Goal: Task Accomplishment & Management: Manage account settings

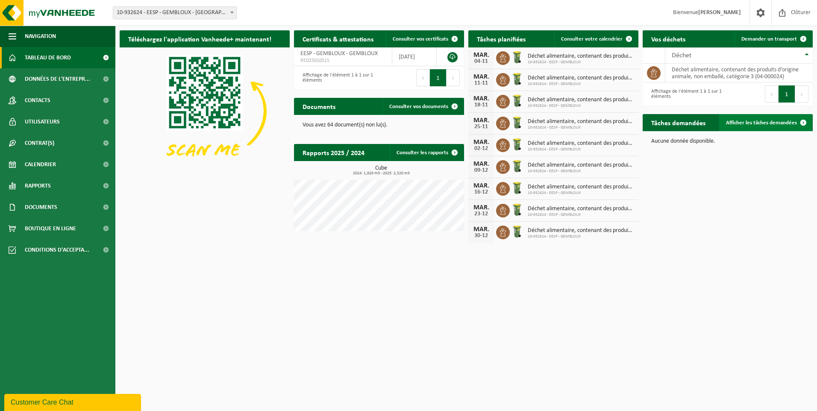
click at [806, 122] on span at bounding box center [803, 122] width 17 height 17
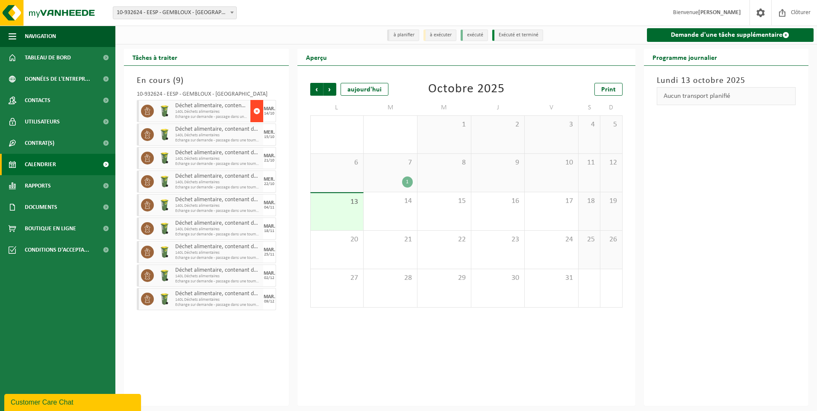
click at [257, 109] on span "button" at bounding box center [257, 111] width 7 height 17
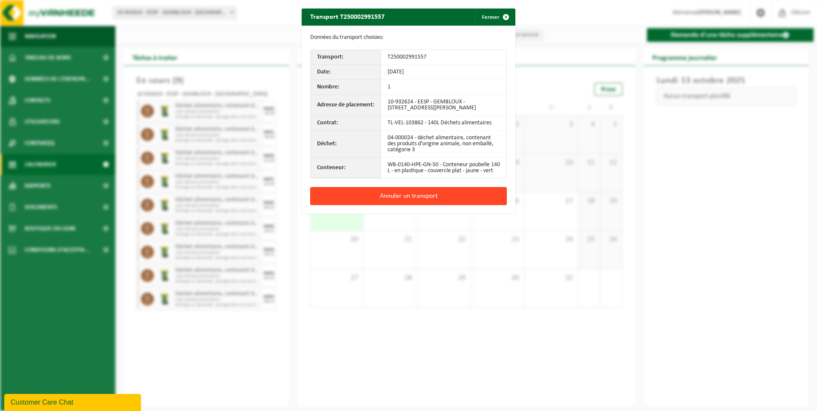
click at [403, 199] on button "Annuler un transport" at bounding box center [408, 196] width 197 height 18
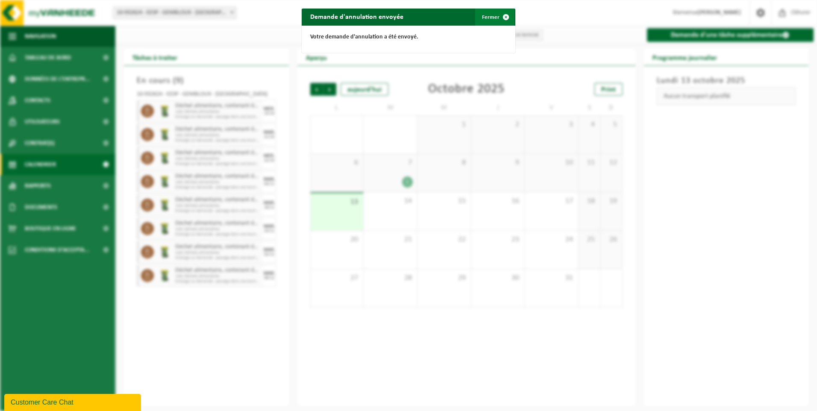
click at [502, 18] on span "button" at bounding box center [506, 17] width 17 height 17
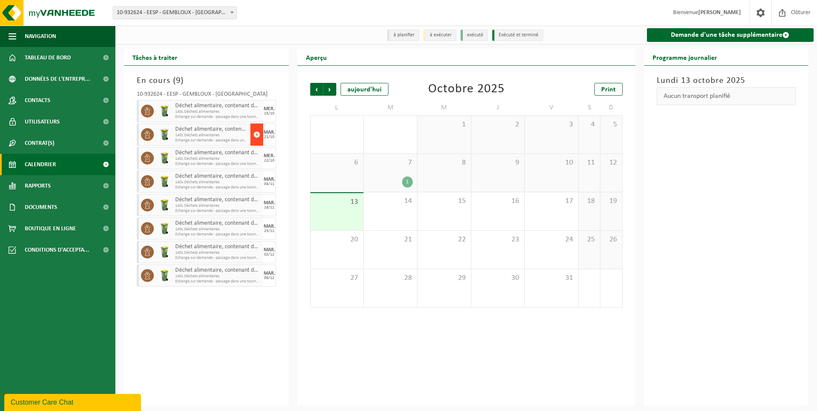
click at [255, 133] on span "button" at bounding box center [257, 134] width 7 height 17
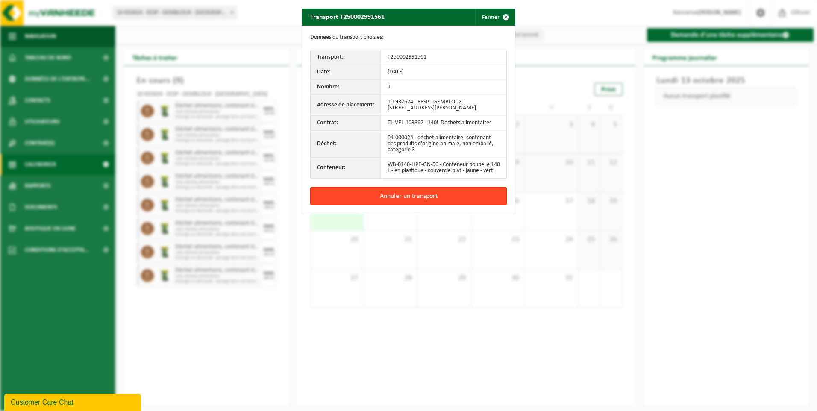
click at [411, 200] on button "Annuler un transport" at bounding box center [408, 196] width 197 height 18
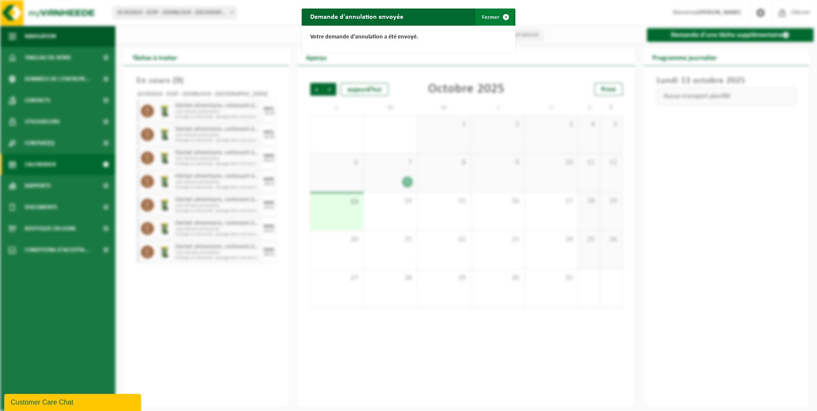
click at [503, 16] on span "button" at bounding box center [506, 17] width 17 height 17
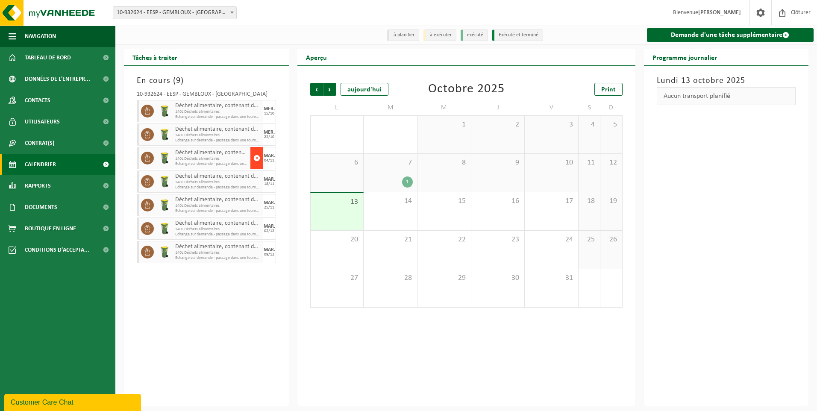
click at [256, 156] on span "button" at bounding box center [257, 158] width 7 height 17
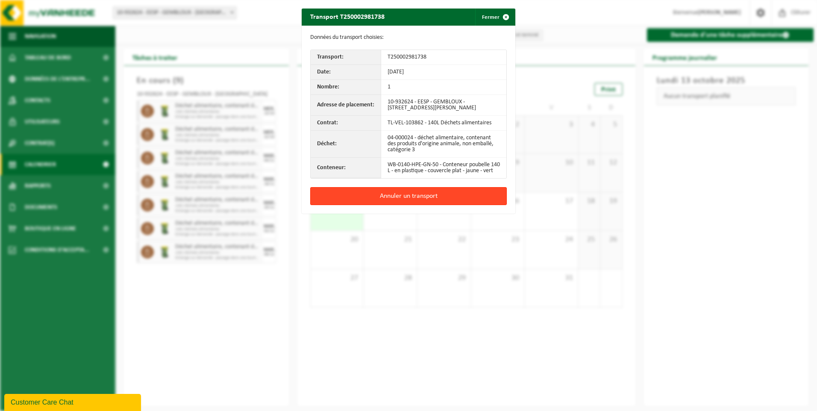
click at [407, 200] on button "Annuler un transport" at bounding box center [408, 196] width 197 height 18
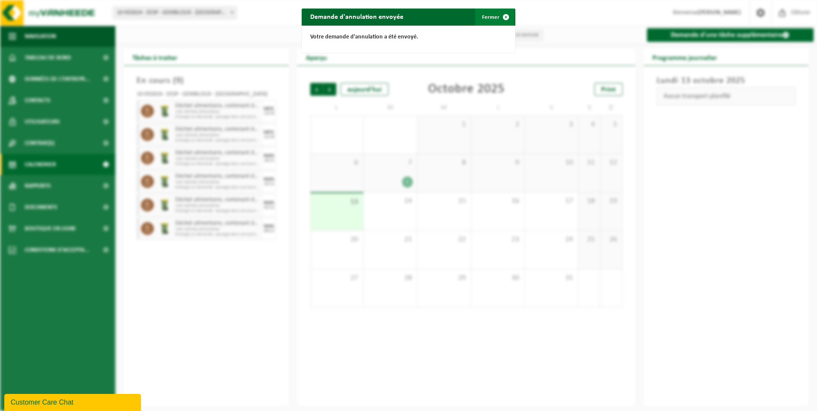
click at [504, 18] on span "button" at bounding box center [506, 17] width 17 height 17
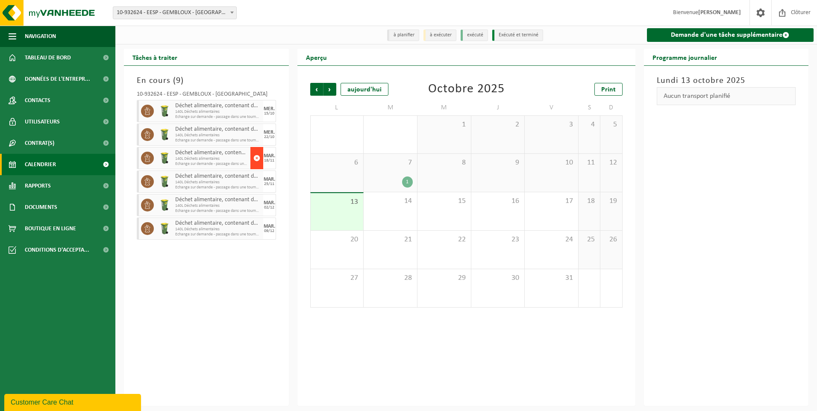
click at [257, 158] on span "button" at bounding box center [257, 158] width 7 height 17
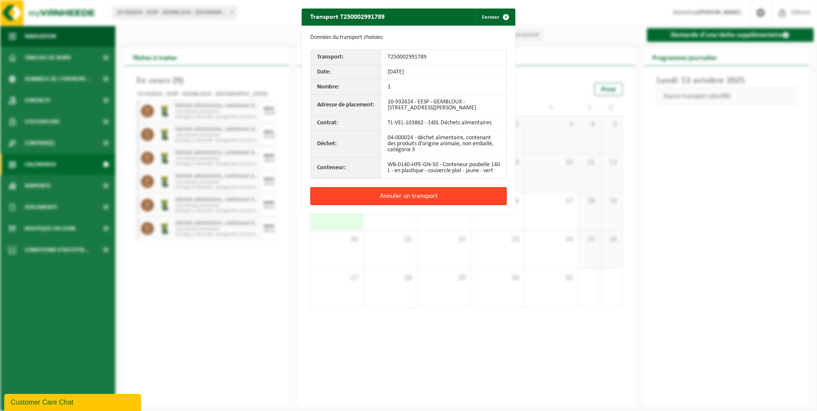
click at [414, 203] on button "Annuler un transport" at bounding box center [408, 196] width 197 height 18
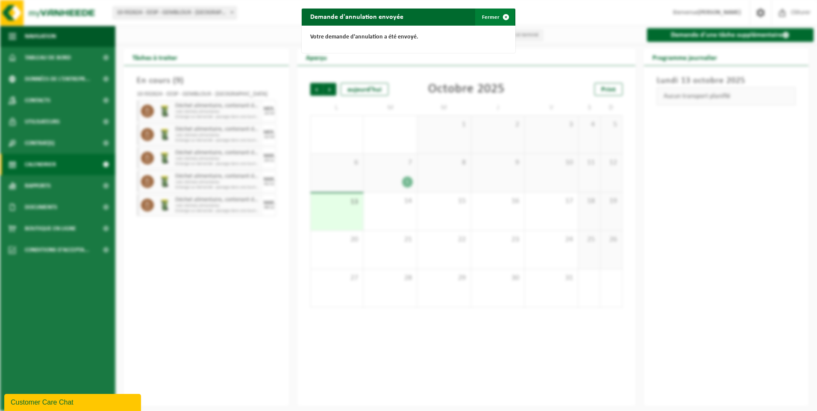
click at [504, 16] on span "button" at bounding box center [506, 17] width 17 height 17
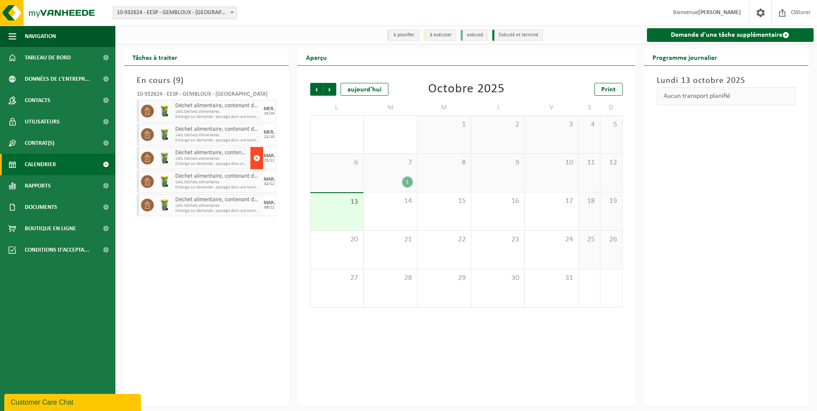
click at [255, 156] on span "button" at bounding box center [257, 158] width 7 height 17
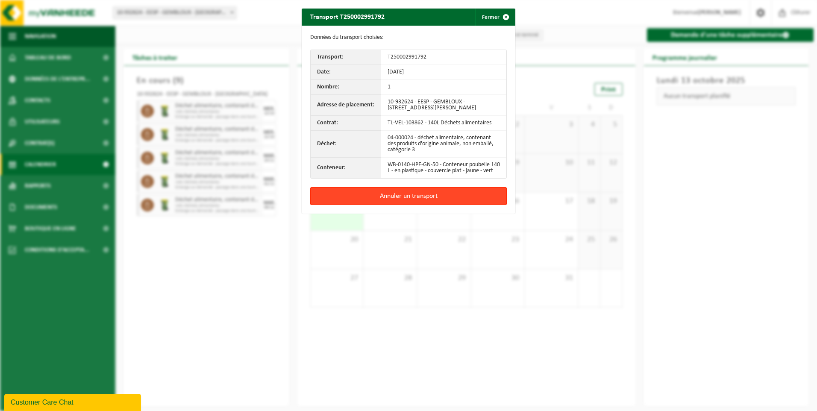
click at [422, 201] on button "Annuler un transport" at bounding box center [408, 196] width 197 height 18
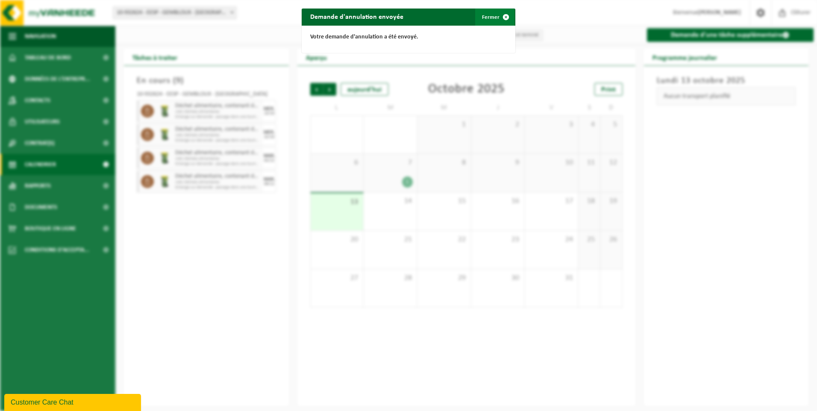
click at [504, 16] on span "button" at bounding box center [506, 17] width 17 height 17
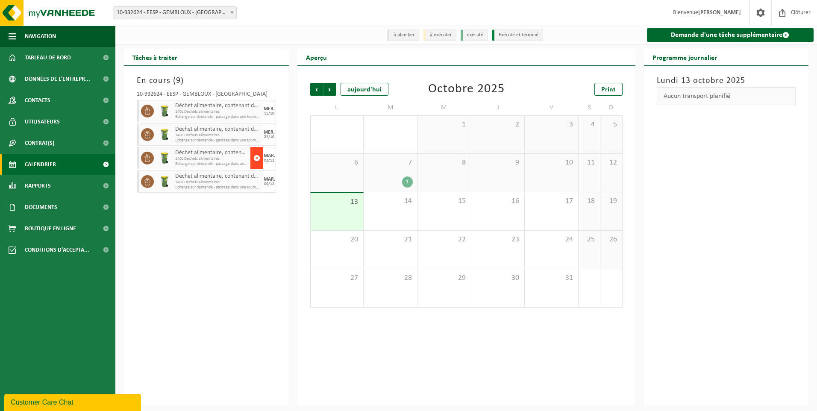
click at [257, 158] on span "button" at bounding box center [257, 158] width 7 height 17
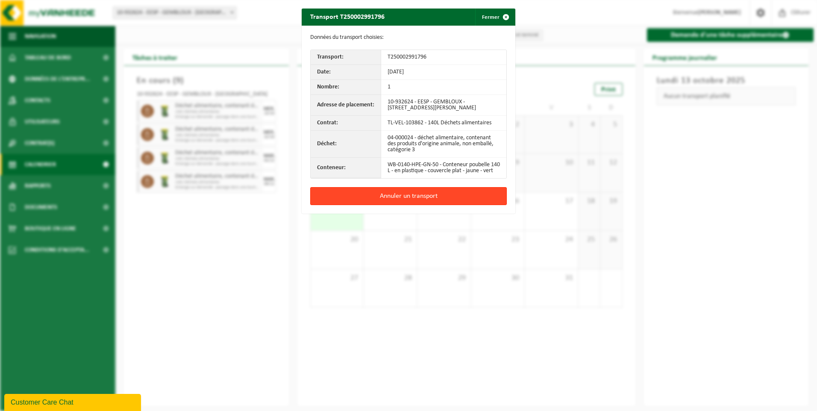
click at [407, 201] on button "Annuler un transport" at bounding box center [408, 196] width 197 height 18
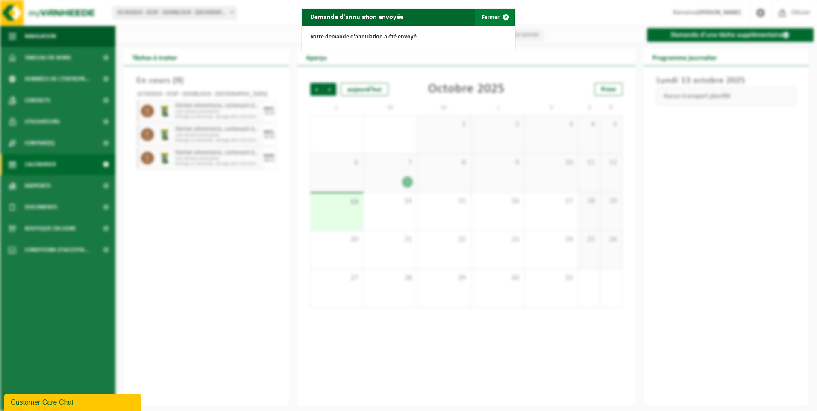
click at [502, 15] on span "button" at bounding box center [506, 17] width 17 height 17
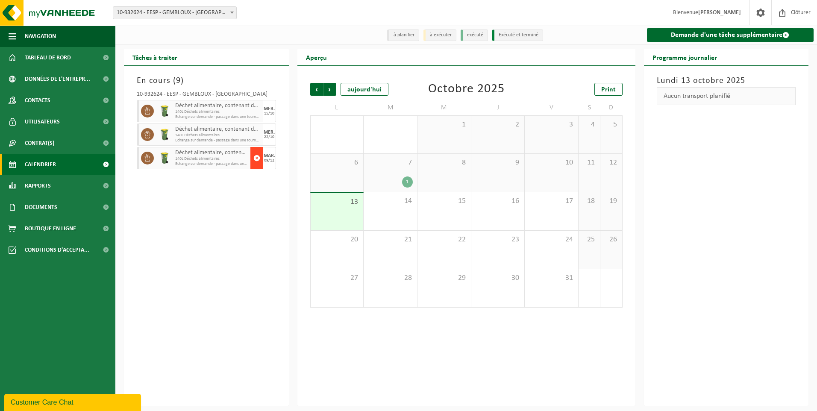
click at [258, 157] on span "button" at bounding box center [257, 158] width 7 height 17
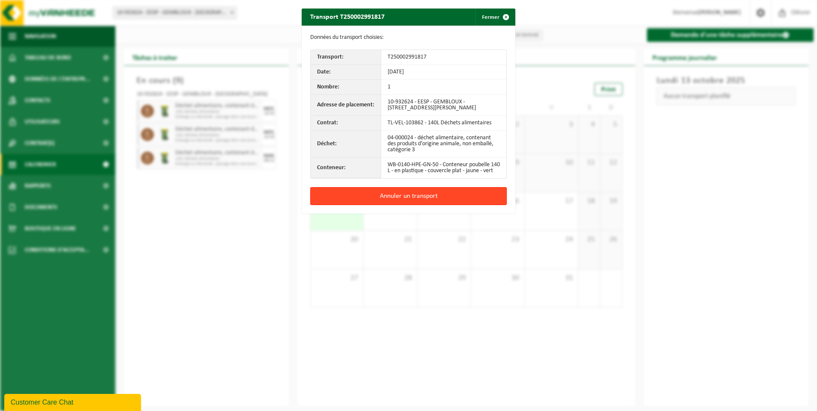
click at [407, 200] on button "Annuler un transport" at bounding box center [408, 196] width 197 height 18
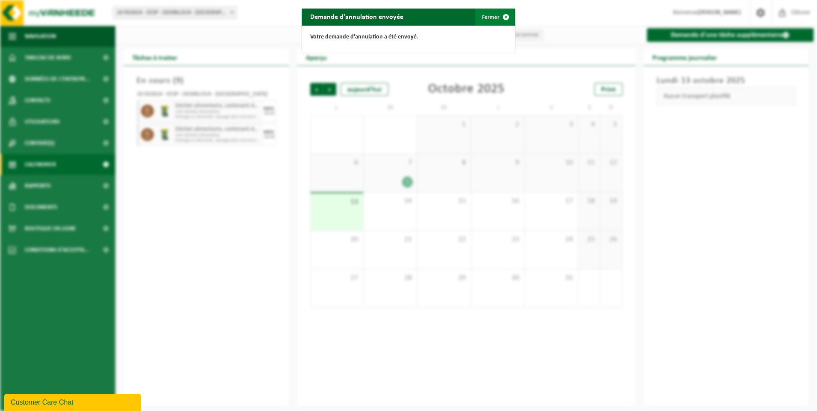
click at [504, 15] on span "button" at bounding box center [506, 17] width 17 height 17
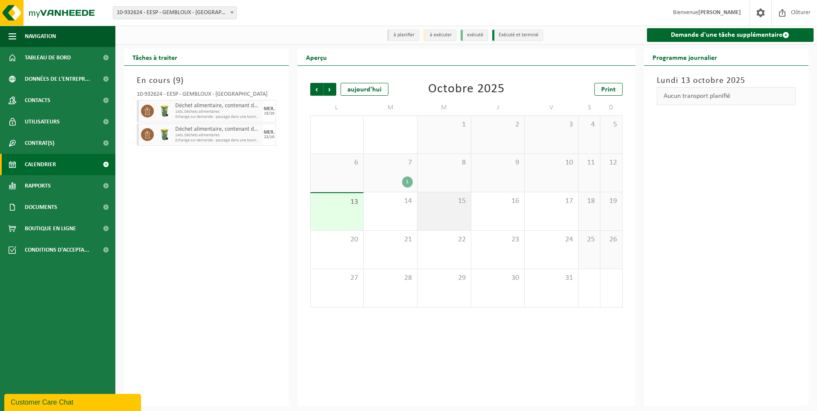
click at [454, 210] on div "15" at bounding box center [444, 211] width 53 height 38
click at [455, 253] on div "22" at bounding box center [444, 250] width 53 height 38
click at [456, 211] on div "15" at bounding box center [444, 211] width 53 height 38
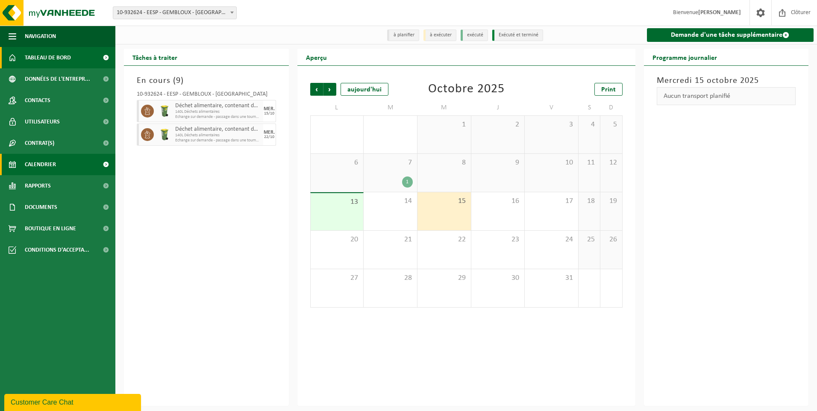
click at [50, 56] on span "Tableau de bord" at bounding box center [48, 57] width 46 height 21
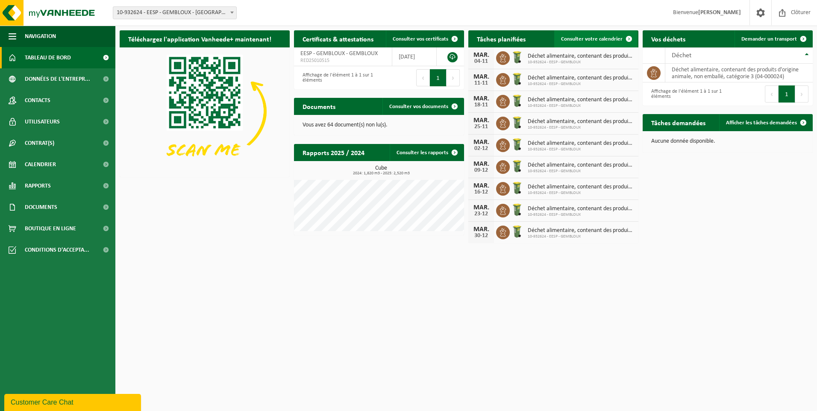
click at [629, 37] on span at bounding box center [629, 38] width 17 height 17
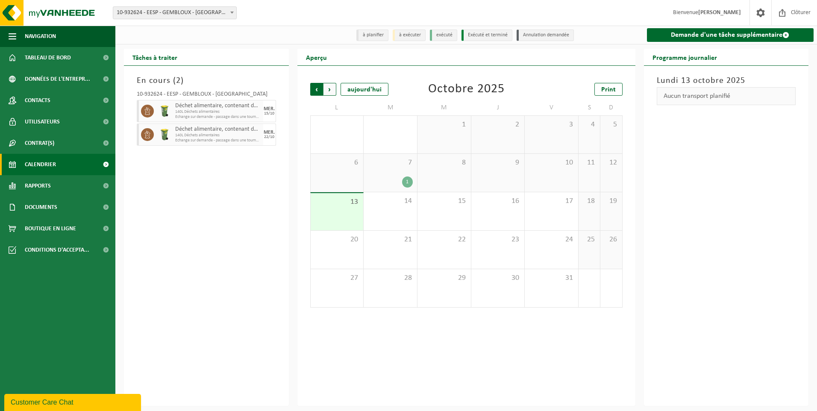
click at [330, 89] on span "Suivant" at bounding box center [330, 89] width 13 height 13
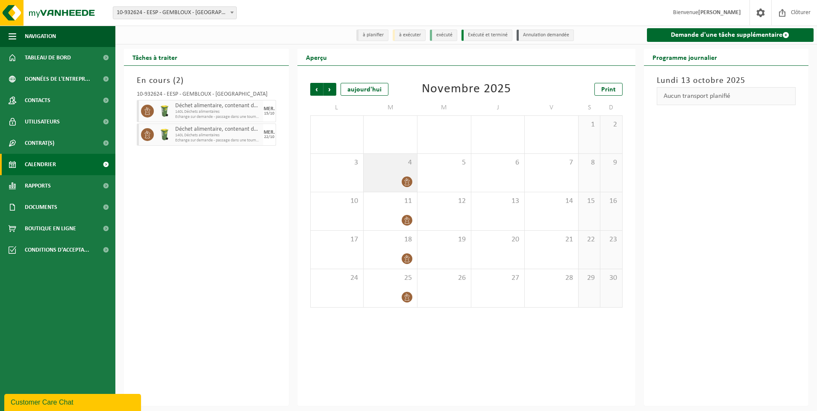
click at [407, 180] on icon at bounding box center [407, 181] width 7 height 7
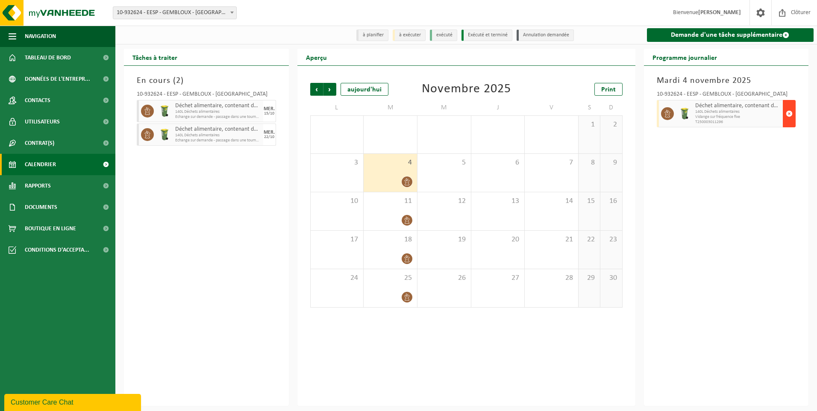
click at [788, 115] on span "button" at bounding box center [789, 113] width 7 height 17
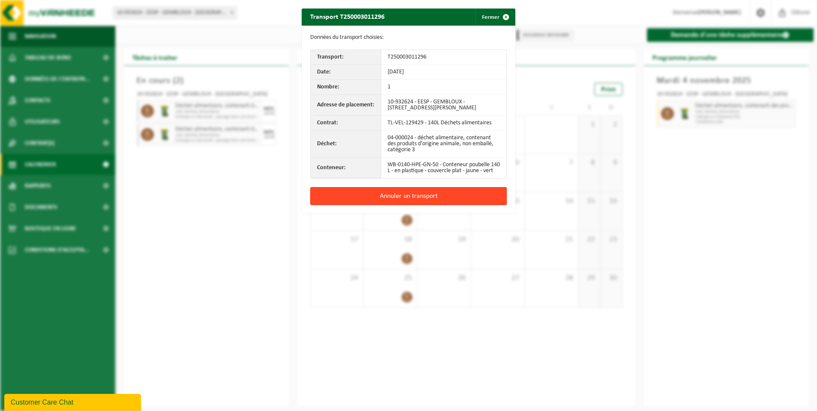
click at [407, 201] on button "Annuler un transport" at bounding box center [408, 196] width 197 height 18
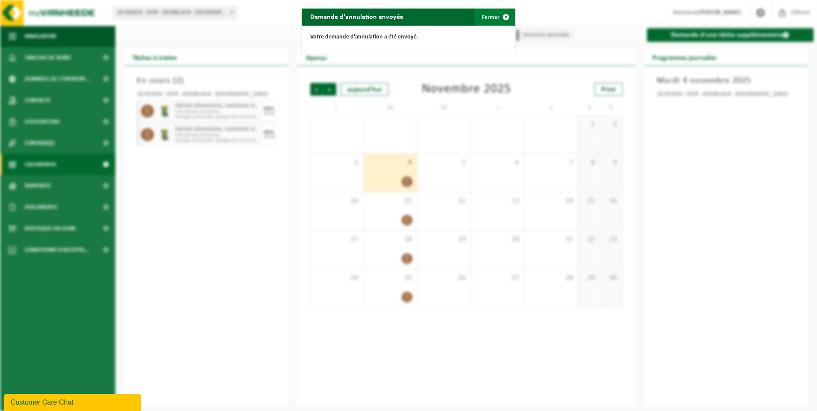
click at [505, 15] on span "button" at bounding box center [506, 17] width 17 height 17
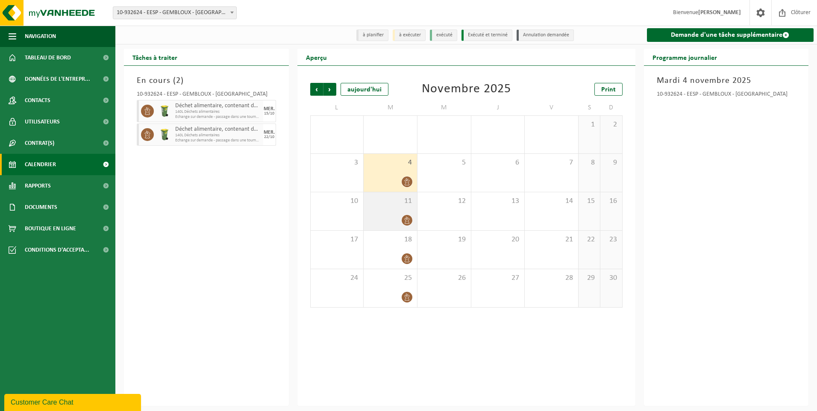
click at [408, 218] on icon at bounding box center [407, 220] width 7 height 7
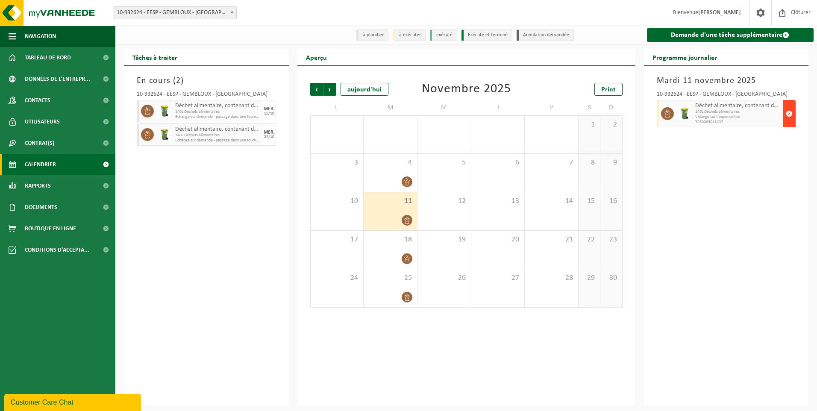
click at [788, 115] on span "button" at bounding box center [789, 113] width 7 height 17
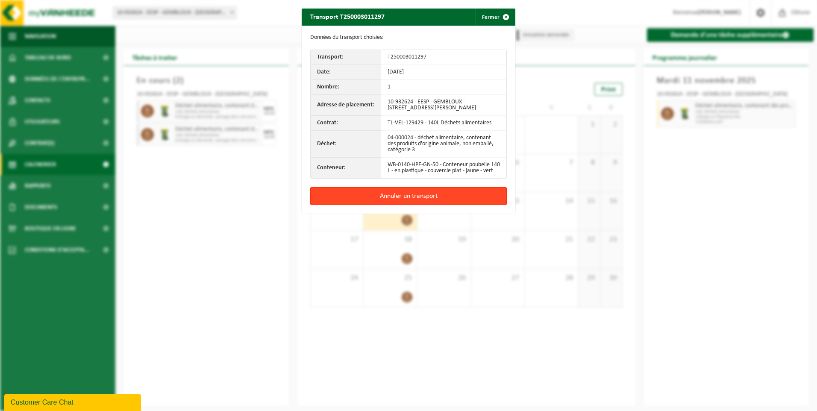
click at [414, 199] on button "Annuler un transport" at bounding box center [408, 196] width 197 height 18
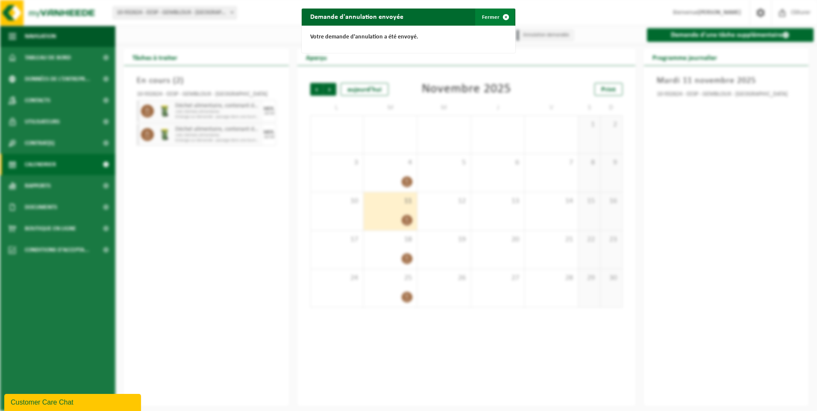
click at [498, 15] on span "button" at bounding box center [506, 17] width 17 height 17
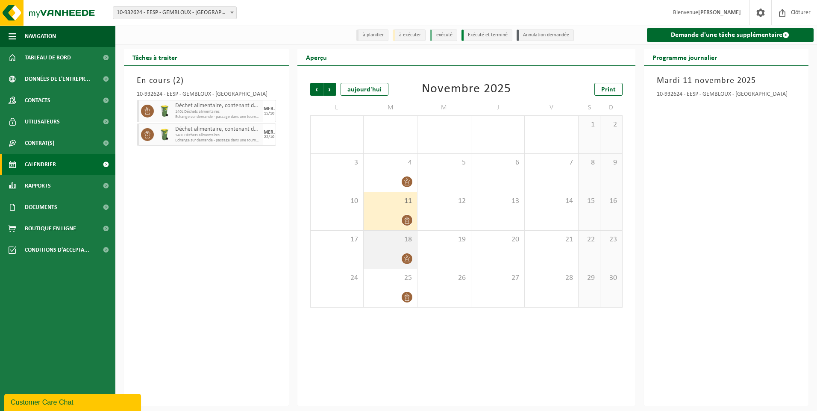
click at [393, 255] on div at bounding box center [390, 259] width 45 height 12
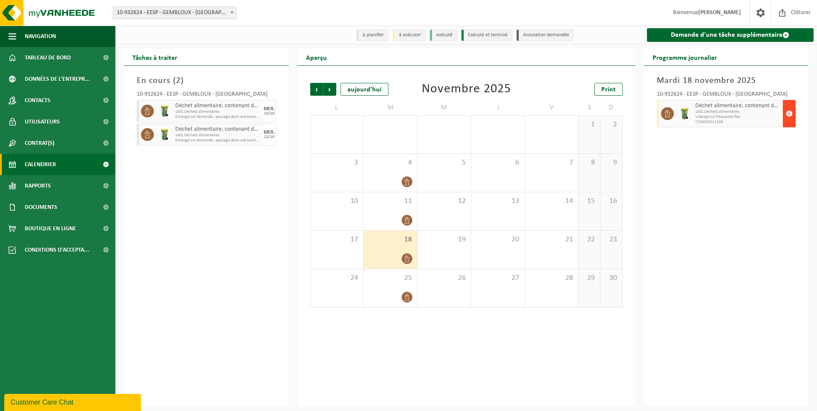
click at [793, 111] on button "button" at bounding box center [789, 113] width 13 height 27
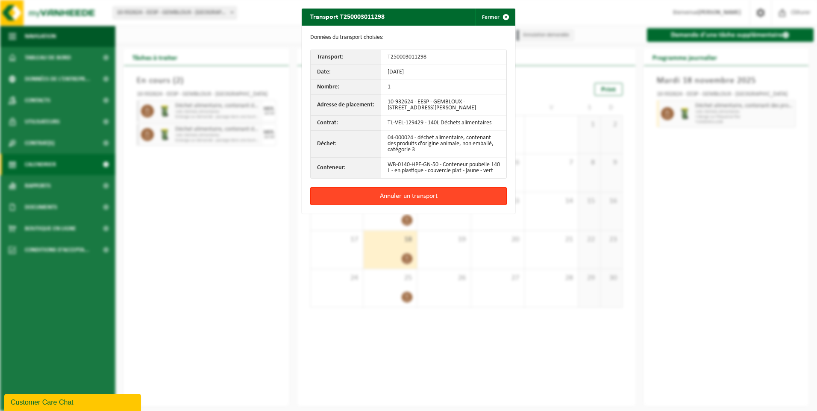
click at [420, 202] on button "Annuler un transport" at bounding box center [408, 196] width 197 height 18
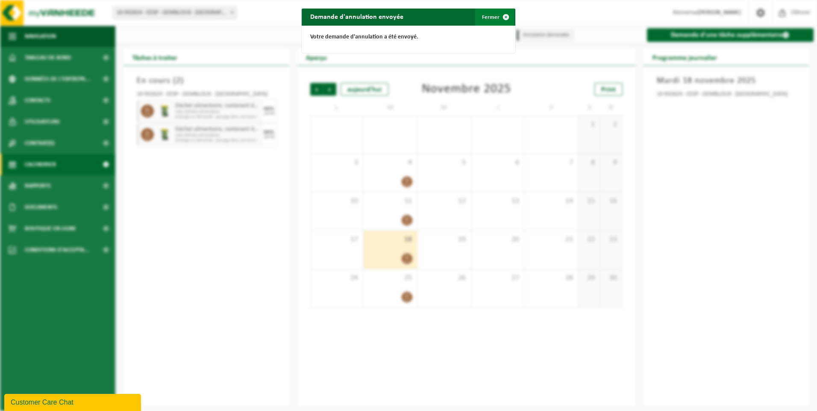
click at [489, 15] on button "Fermer" at bounding box center [494, 17] width 39 height 17
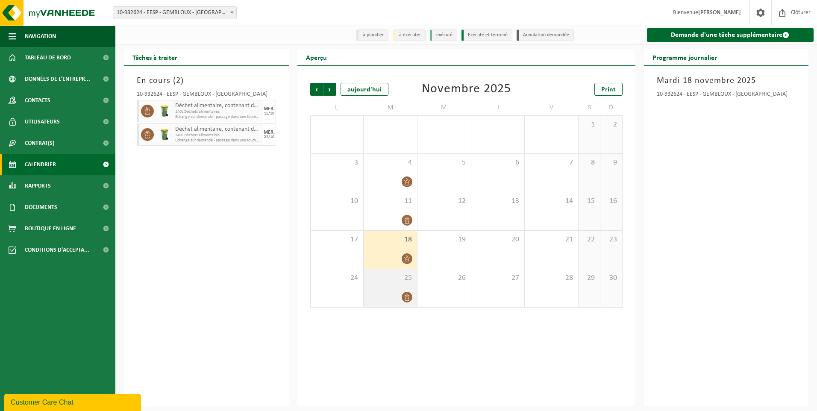
click at [404, 286] on div "25" at bounding box center [390, 288] width 53 height 38
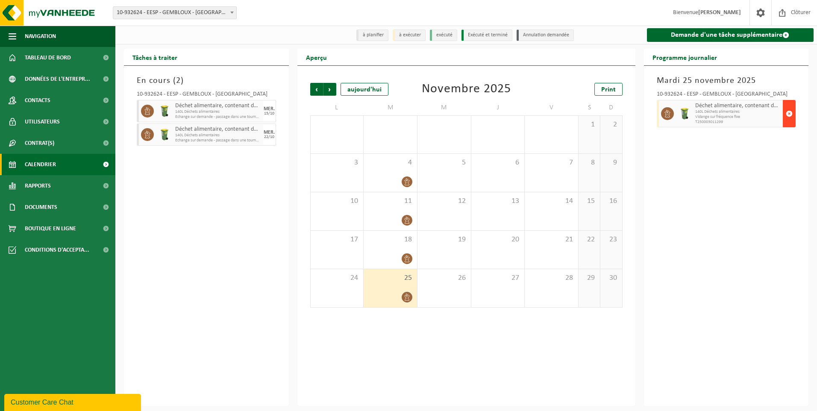
click at [789, 112] on span "button" at bounding box center [789, 113] width 7 height 17
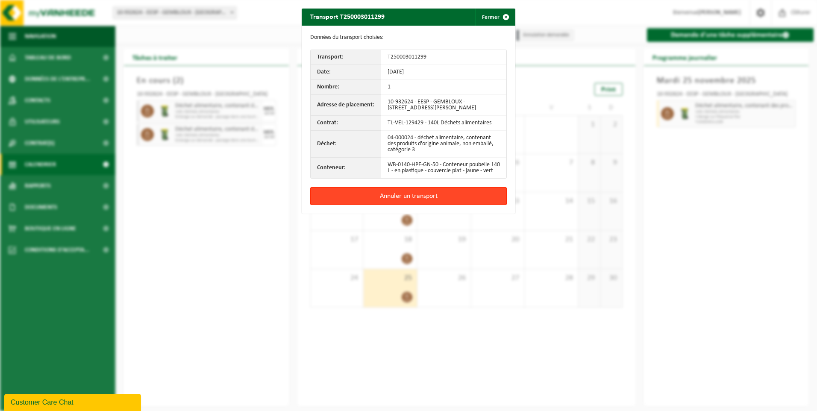
click at [424, 200] on button "Annuler un transport" at bounding box center [408, 196] width 197 height 18
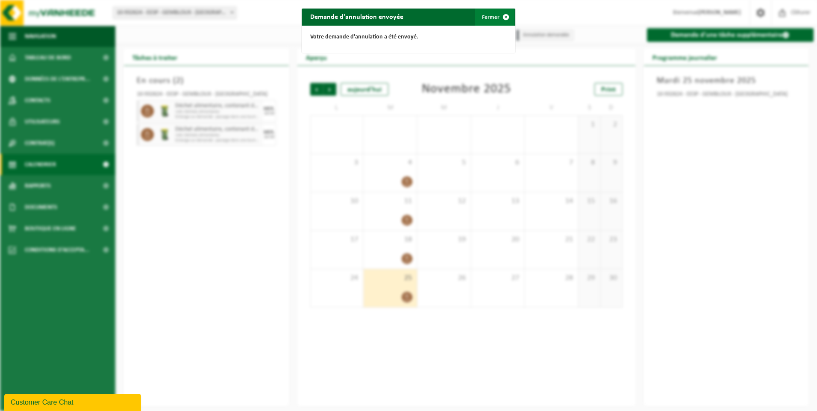
click at [503, 15] on span "button" at bounding box center [506, 17] width 17 height 17
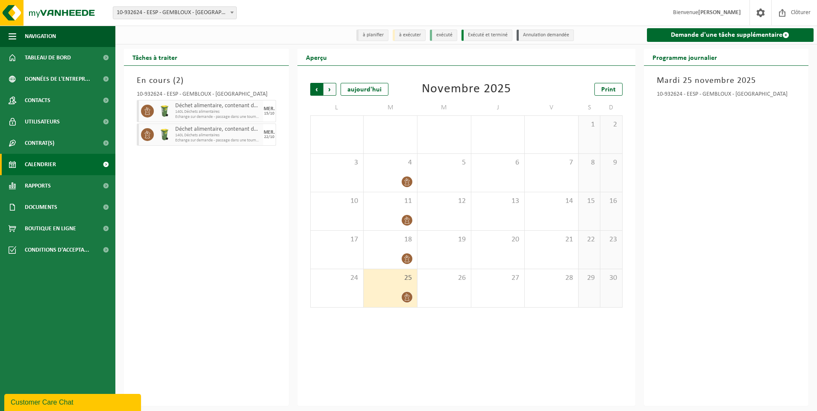
click at [327, 86] on span "Suivant" at bounding box center [330, 89] width 13 height 13
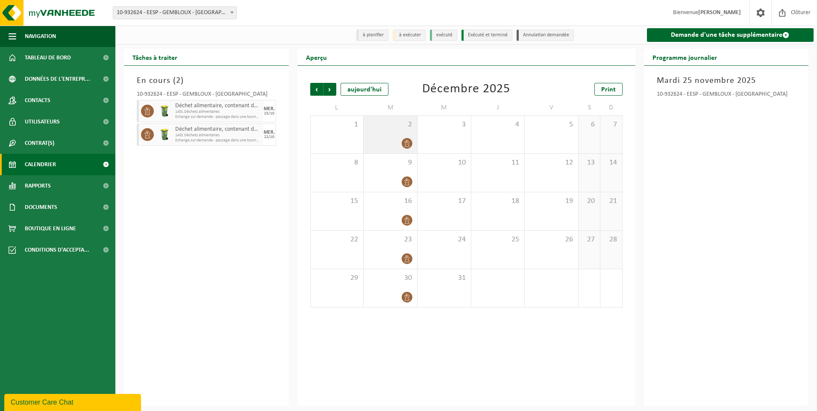
click at [405, 142] on icon at bounding box center [407, 143] width 7 height 7
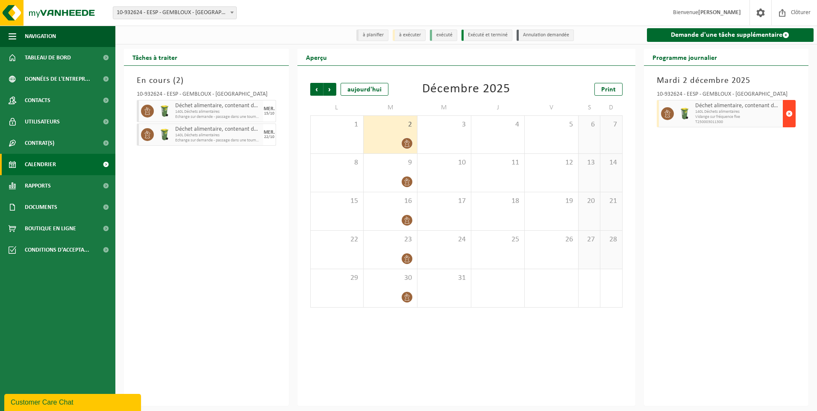
click at [794, 115] on button "button" at bounding box center [789, 113] width 13 height 27
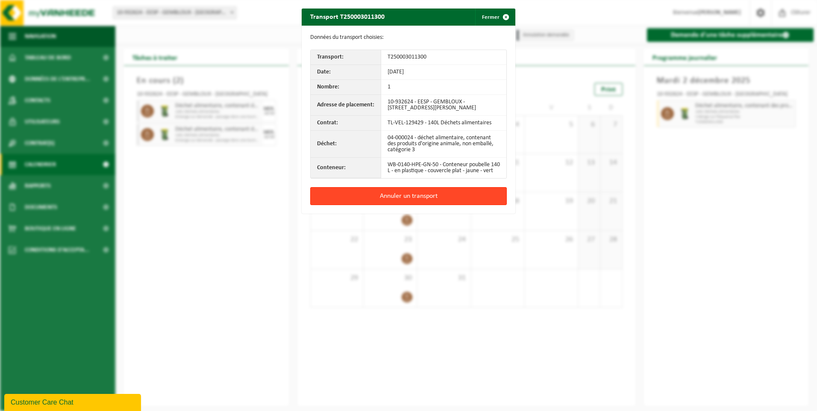
click at [429, 198] on button "Annuler un transport" at bounding box center [408, 196] width 197 height 18
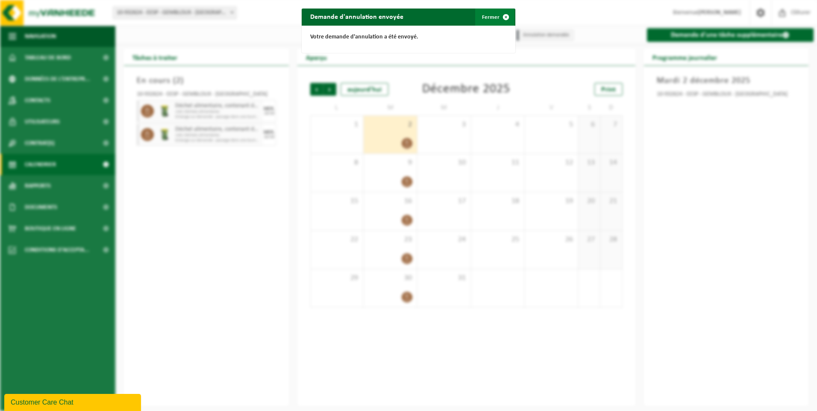
click at [503, 14] on span "button" at bounding box center [506, 17] width 17 height 17
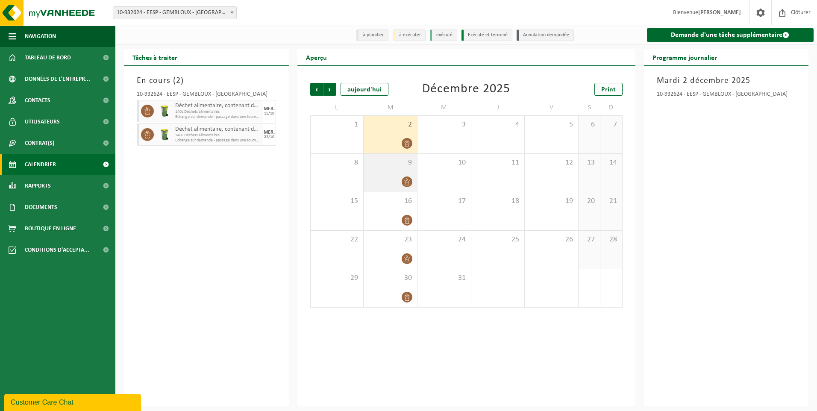
click at [398, 175] on div "9" at bounding box center [390, 173] width 53 height 38
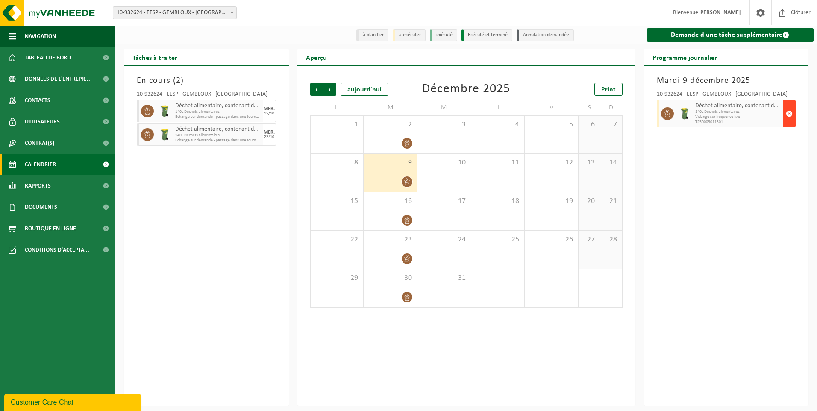
click at [790, 112] on span "button" at bounding box center [789, 113] width 7 height 17
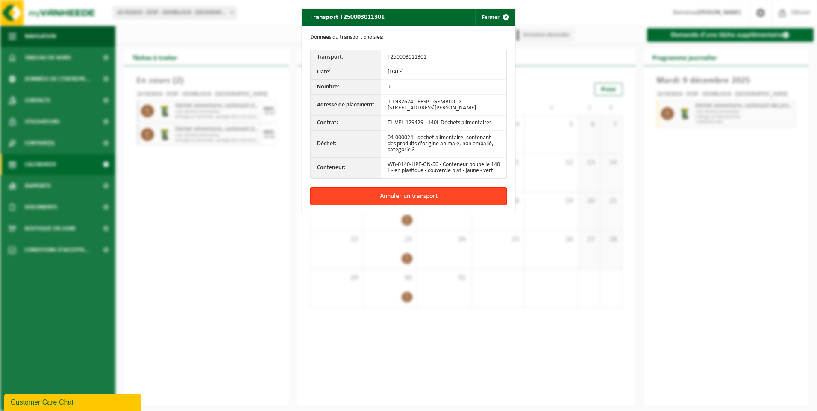
click at [421, 199] on button "Annuler un transport" at bounding box center [408, 196] width 197 height 18
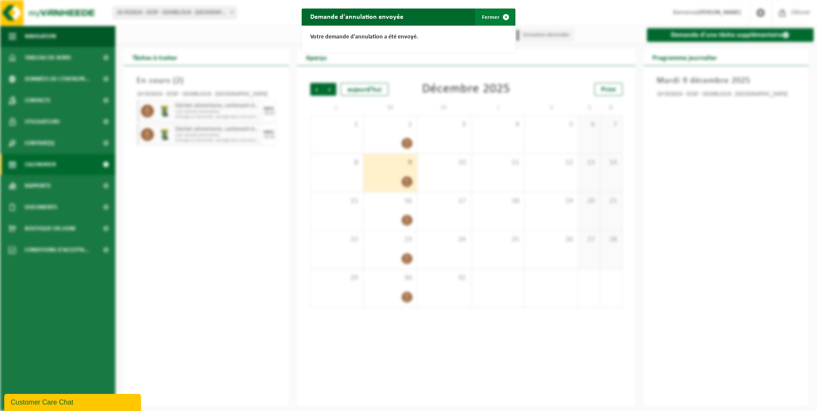
click at [490, 18] on button "Fermer" at bounding box center [494, 17] width 39 height 17
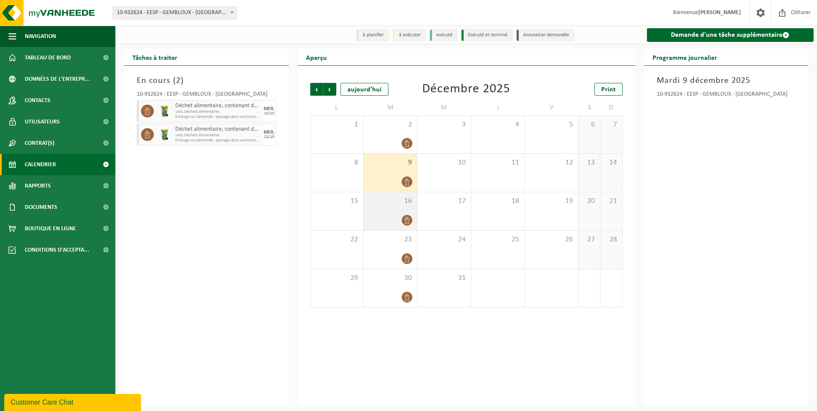
click at [407, 219] on icon at bounding box center [407, 220] width 7 height 7
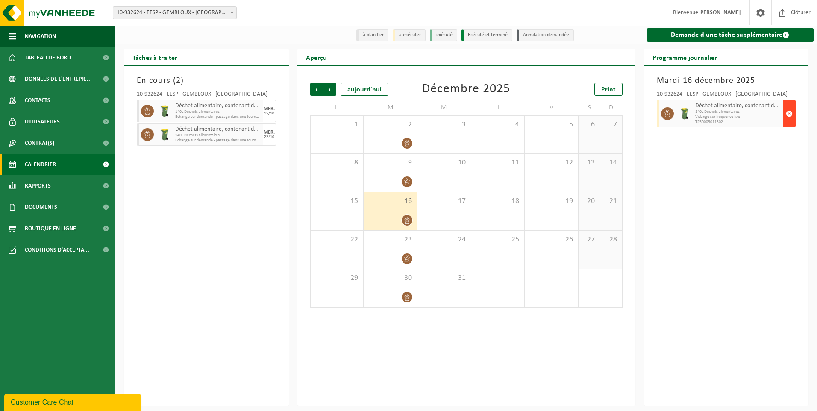
click at [791, 115] on span "button" at bounding box center [789, 113] width 7 height 17
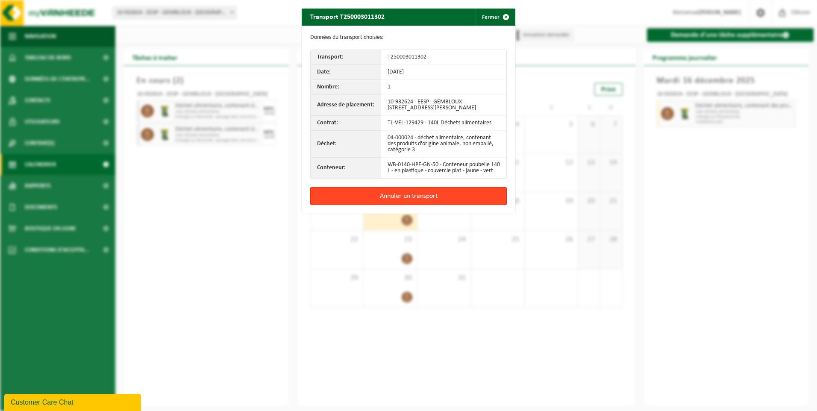
click at [421, 199] on button "Annuler un transport" at bounding box center [408, 196] width 197 height 18
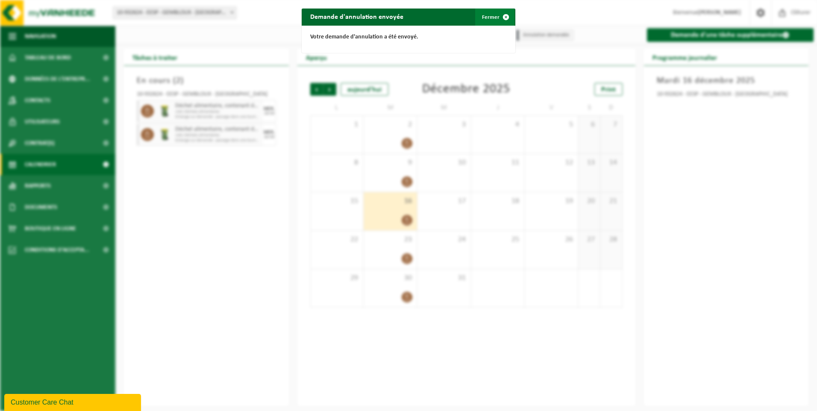
click at [504, 15] on span "button" at bounding box center [506, 17] width 17 height 17
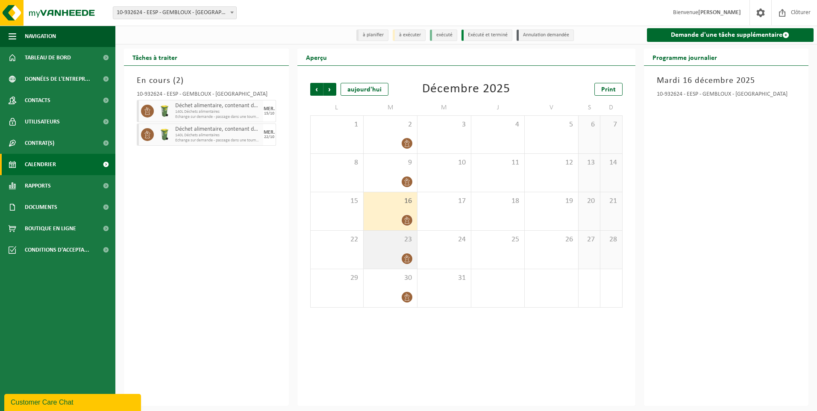
click at [406, 248] on div "23" at bounding box center [390, 250] width 53 height 38
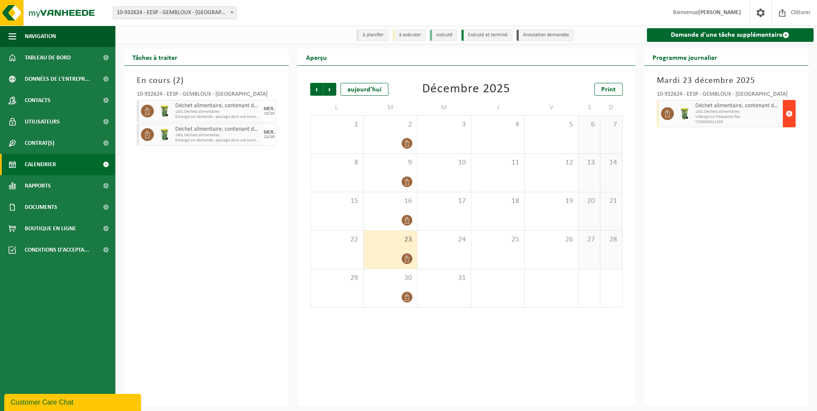
click at [791, 113] on span "button" at bounding box center [789, 113] width 7 height 17
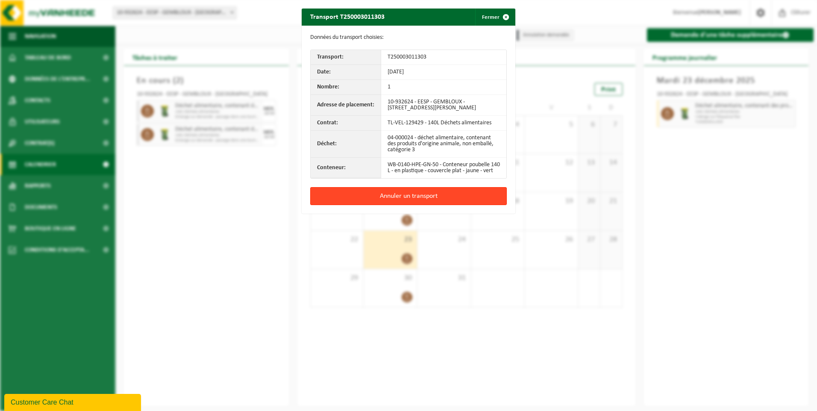
click at [408, 201] on button "Annuler un transport" at bounding box center [408, 196] width 197 height 18
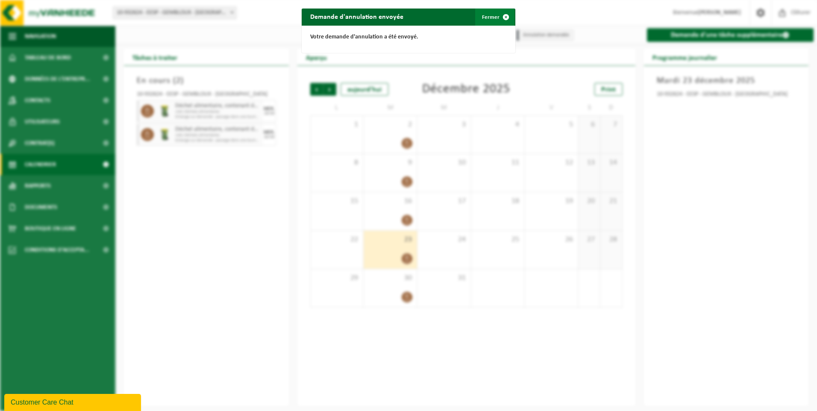
click at [485, 18] on button "Fermer" at bounding box center [494, 17] width 39 height 17
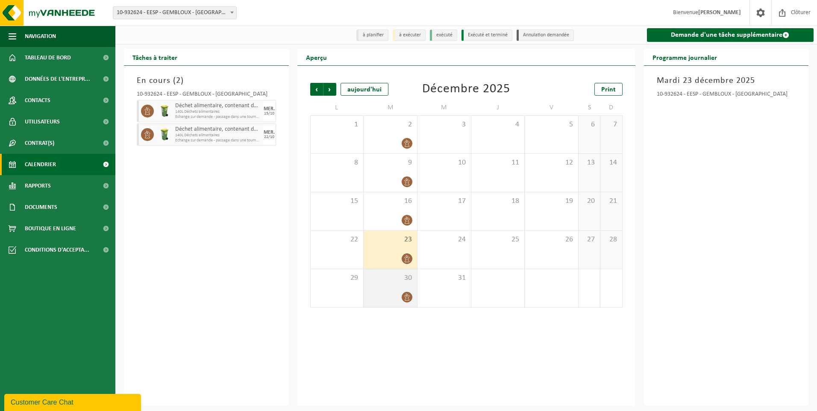
click at [388, 291] on div "30" at bounding box center [390, 288] width 53 height 38
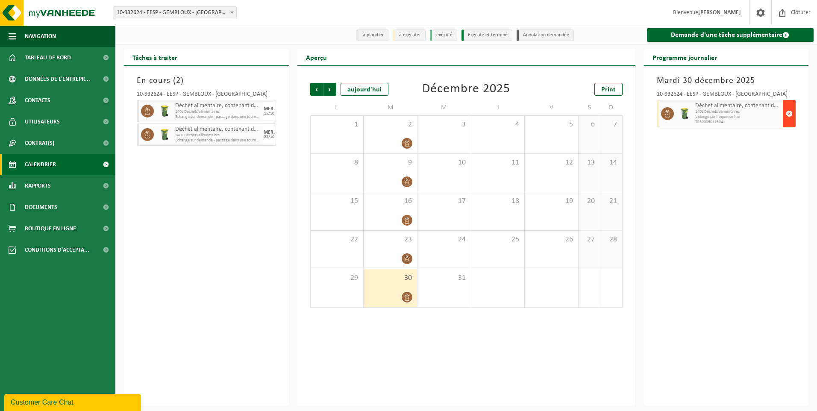
click at [790, 111] on span "button" at bounding box center [789, 113] width 7 height 17
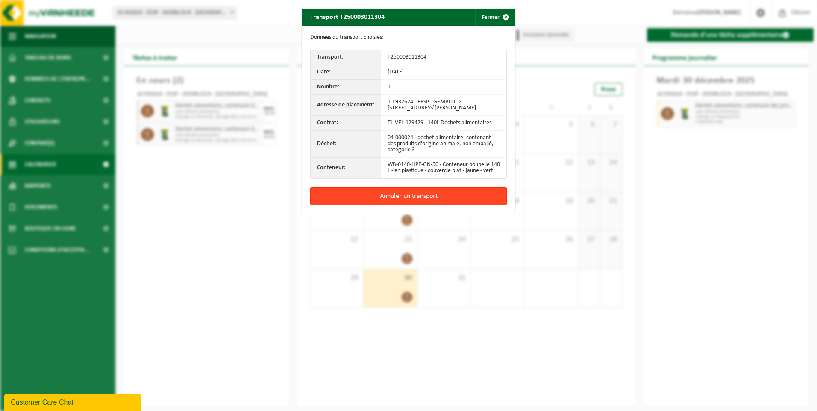
click at [388, 202] on button "Annuler un transport" at bounding box center [408, 196] width 197 height 18
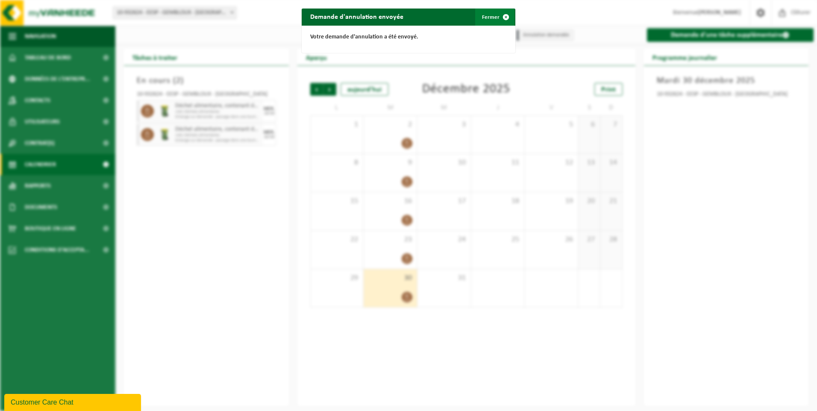
click at [493, 15] on button "Fermer" at bounding box center [494, 17] width 39 height 17
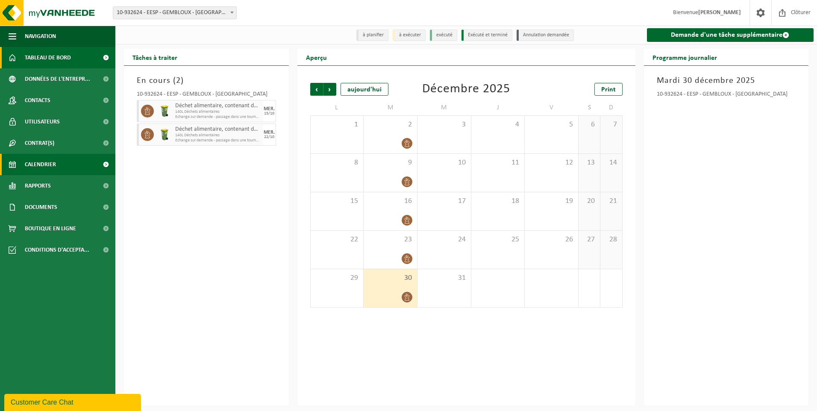
click at [48, 57] on span "Tableau de bord" at bounding box center [48, 57] width 46 height 21
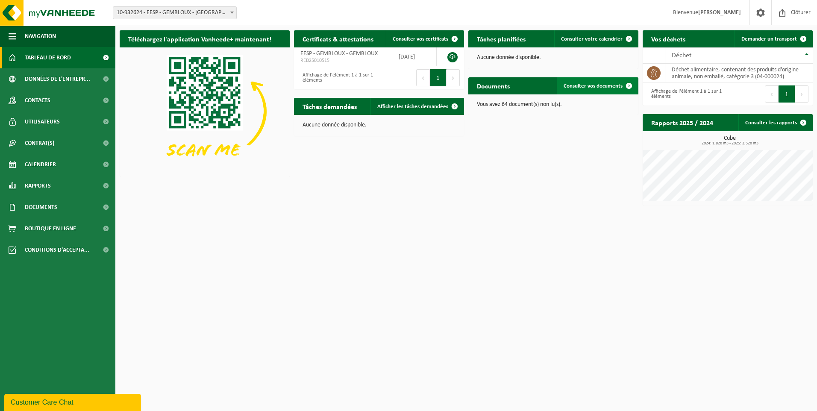
click at [595, 86] on span "Consulter vos documents" at bounding box center [593, 86] width 59 height 6
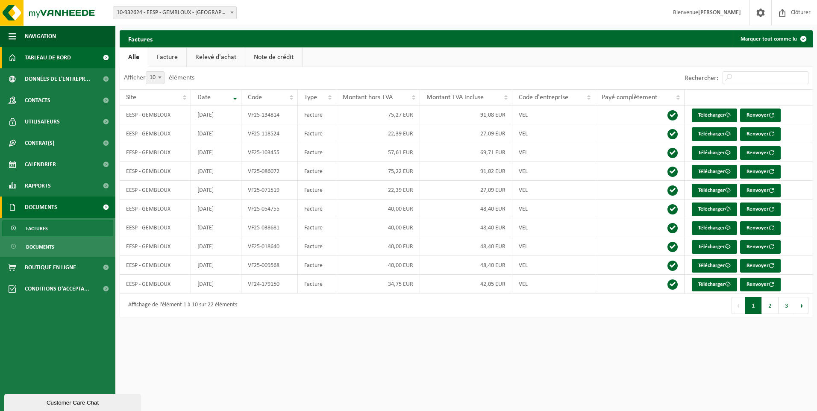
click at [46, 57] on span "Tableau de bord" at bounding box center [48, 57] width 46 height 21
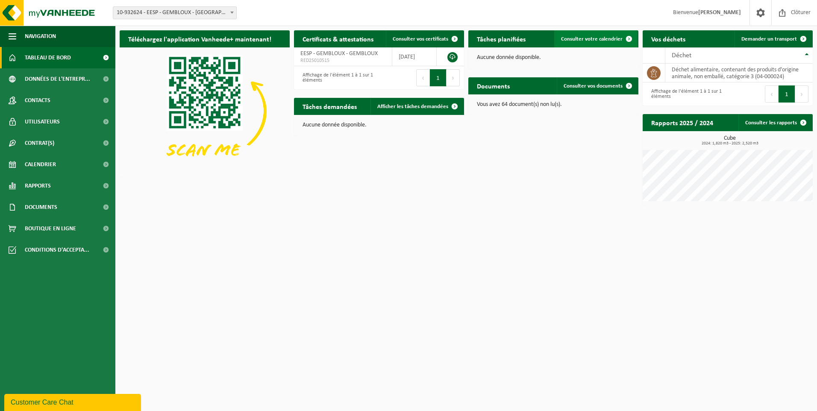
click at [628, 38] on span at bounding box center [629, 38] width 17 height 17
